Goal: Find specific page/section: Find specific page/section

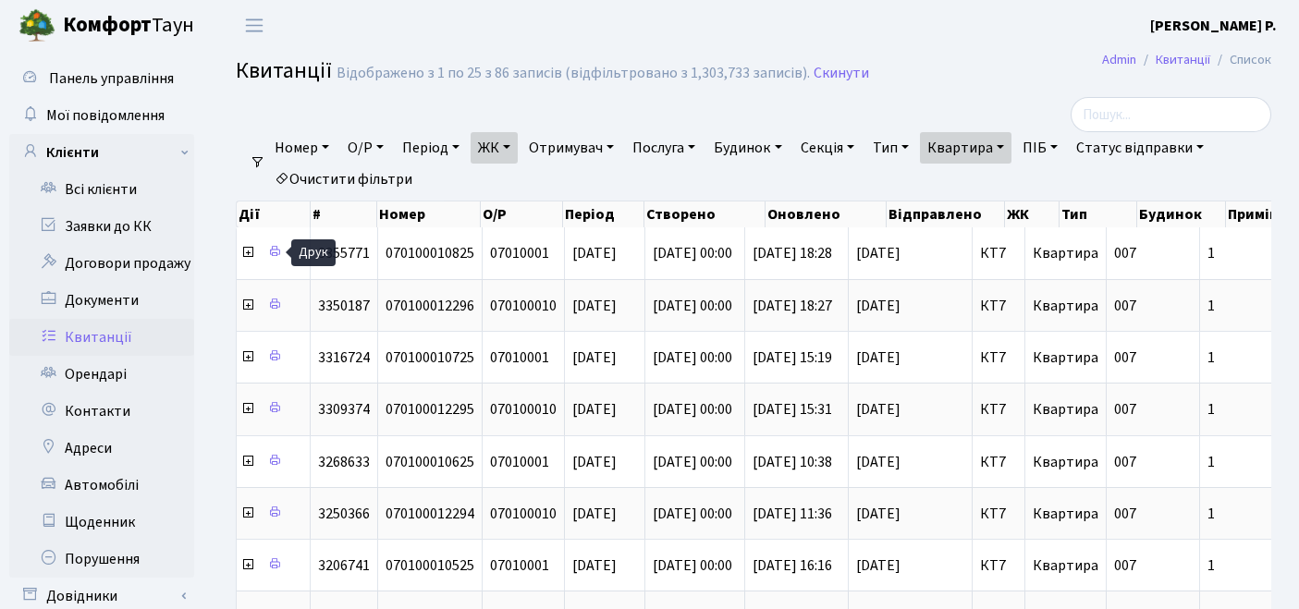
select select "305"
select select "25"
click at [370, 170] on link "Очистити фільтри" at bounding box center [343, 179] width 153 height 31
select select
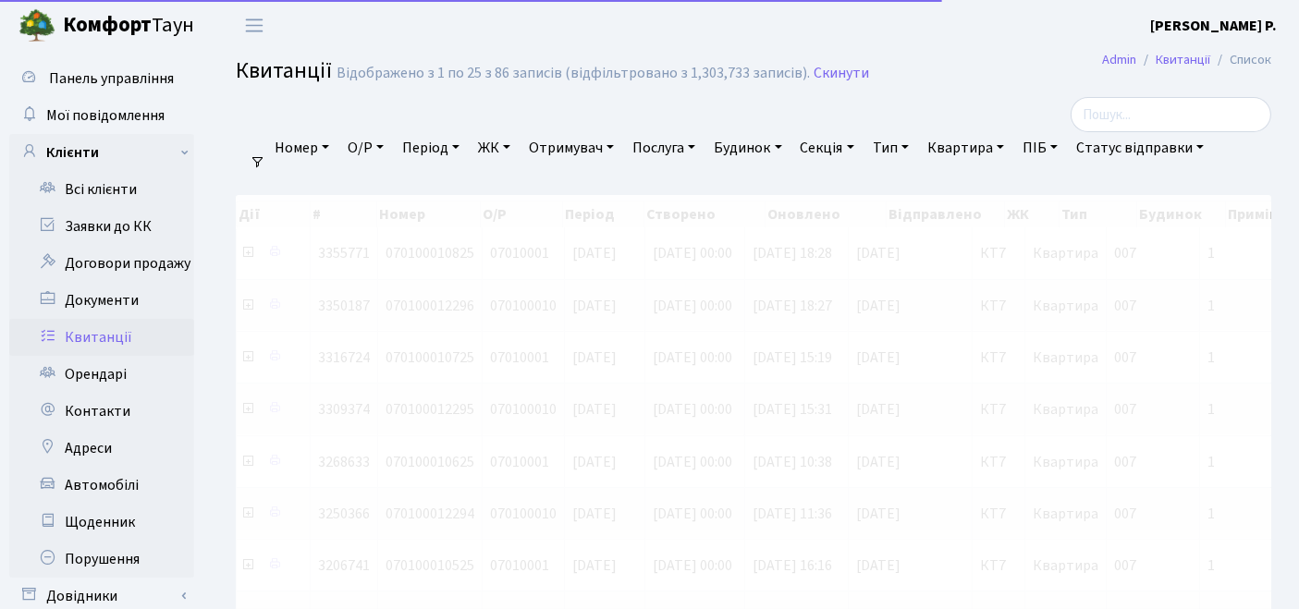
click at [509, 149] on link "ЖК" at bounding box center [494, 147] width 47 height 31
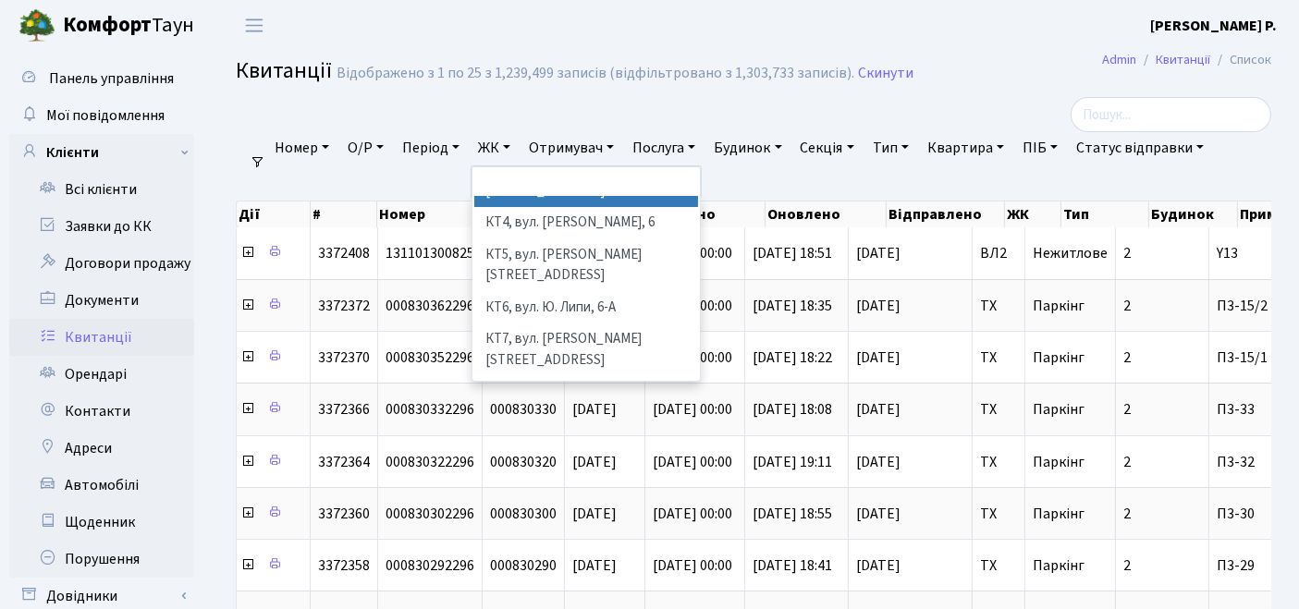
scroll to position [205, 0]
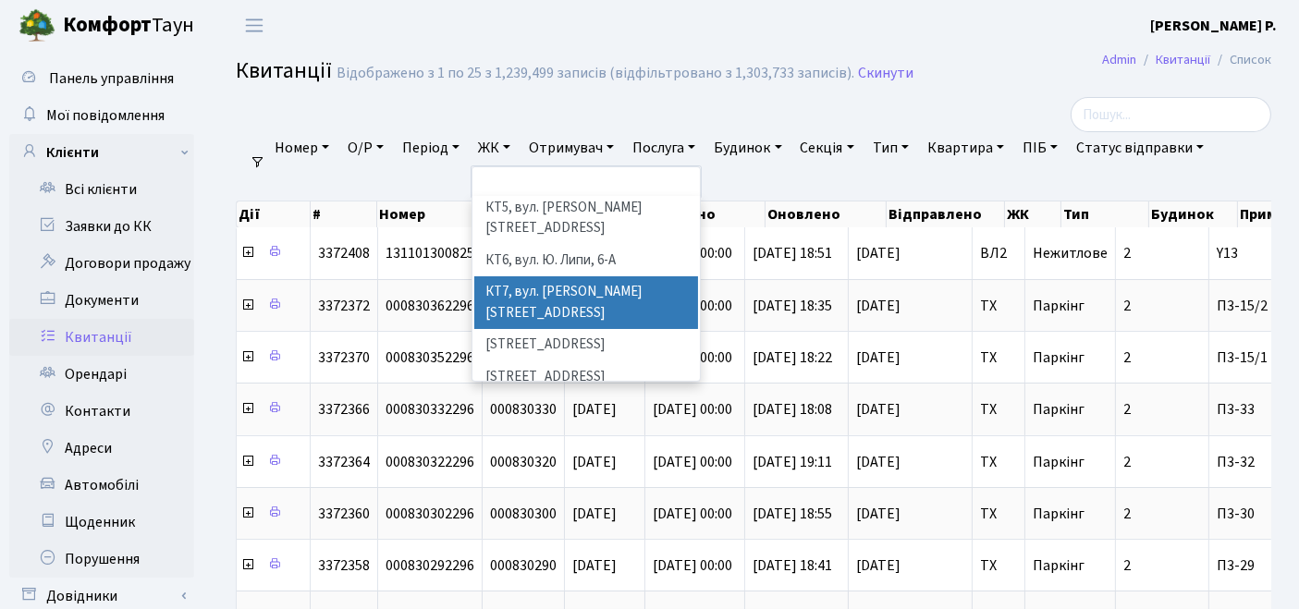
click at [517, 276] on li "КТ7, вул. [PERSON_NAME][STREET_ADDRESS]" at bounding box center [586, 302] width 225 height 53
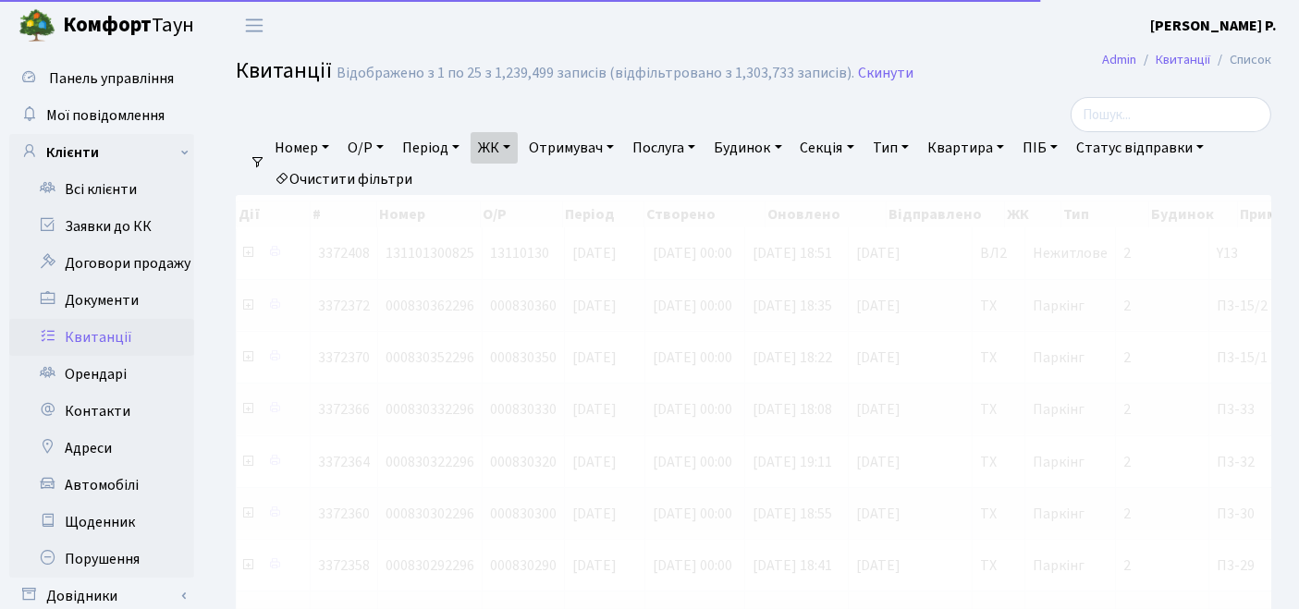
click at [976, 149] on link "Квартира" at bounding box center [966, 147] width 92 height 31
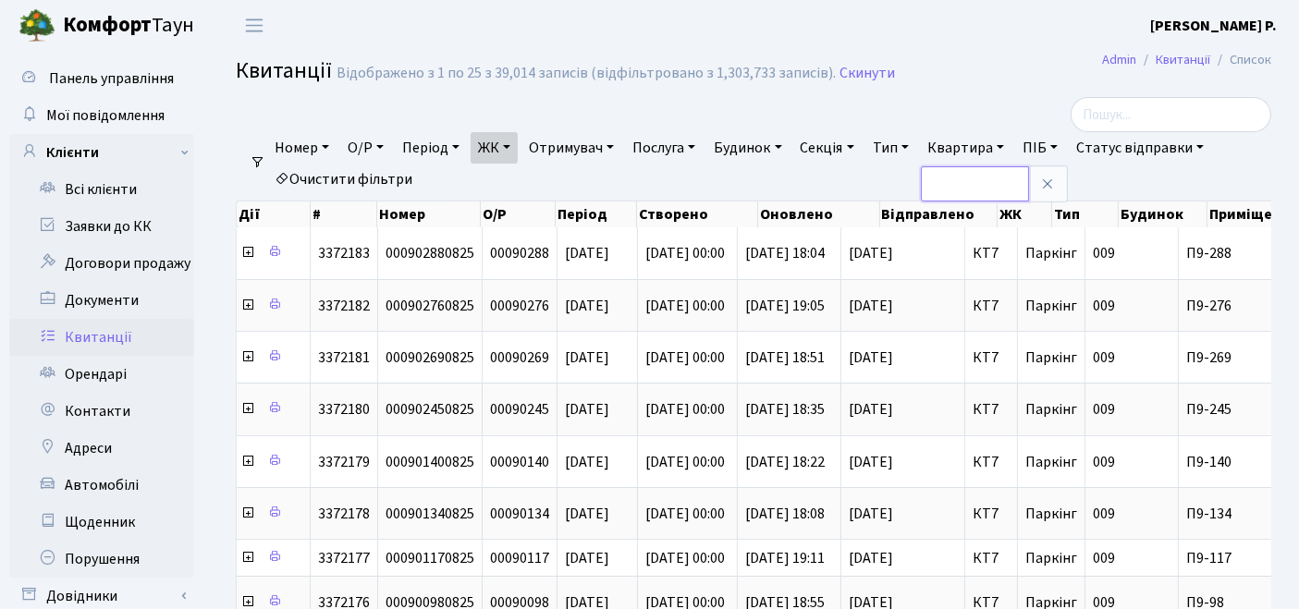
type input "3"
type input "4"
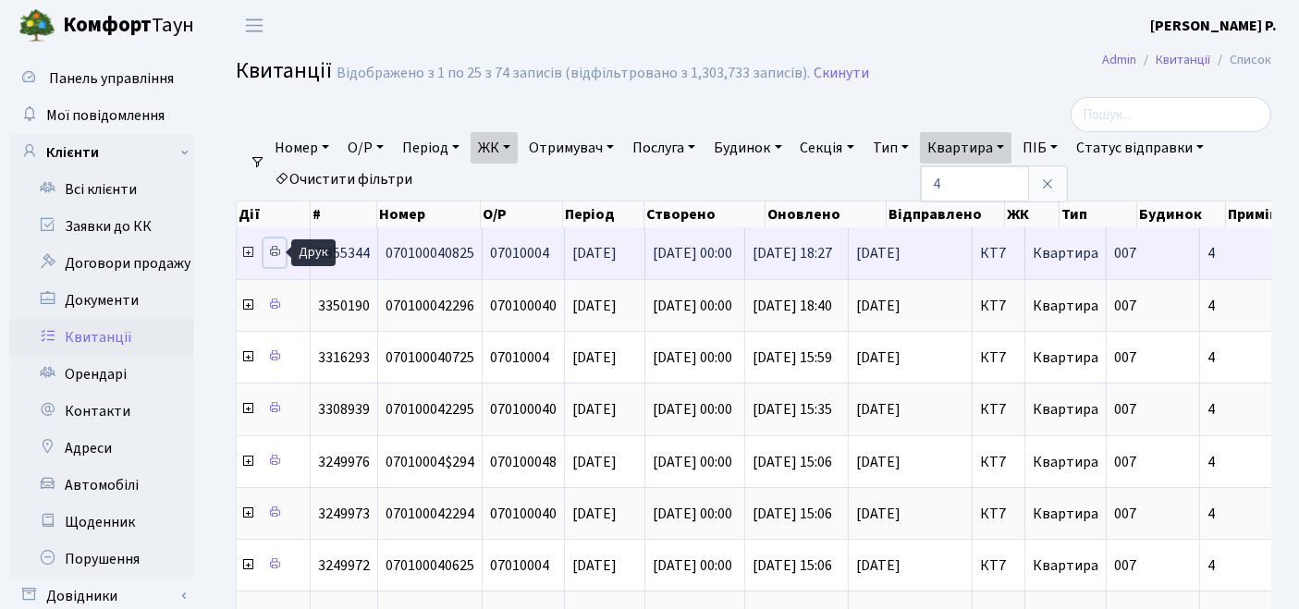
click at [276, 252] on icon at bounding box center [274, 251] width 13 height 13
